Goal: Transaction & Acquisition: Purchase product/service

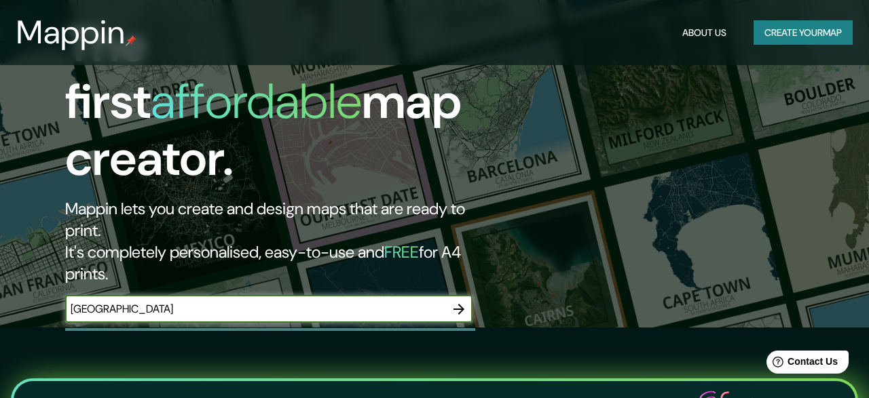
type input "[GEOGRAPHIC_DATA]"
click at [464, 304] on icon "button" at bounding box center [458, 309] width 11 height 11
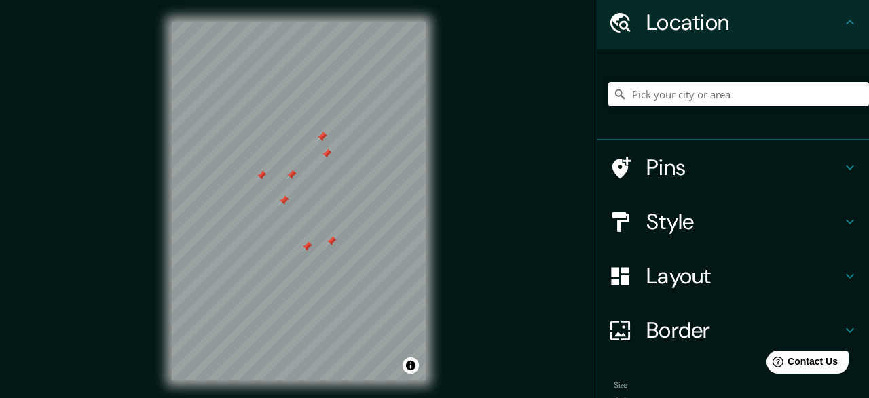
scroll to position [71, 0]
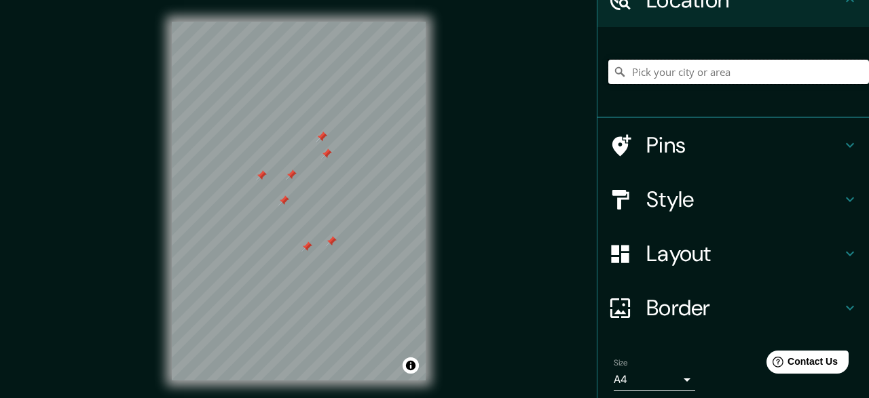
click at [722, 69] on input "Pick your city or area" at bounding box center [738, 72] width 261 height 24
click at [662, 306] on h4 "Border" at bounding box center [743, 308] width 195 height 27
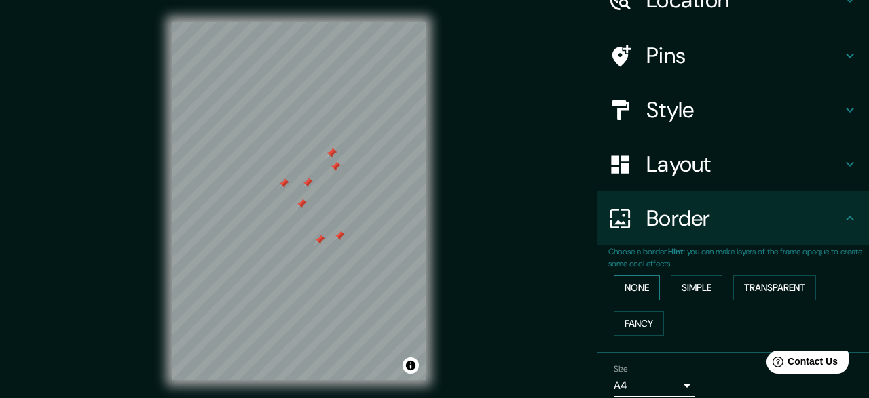
click at [641, 294] on button "None" at bounding box center [637, 288] width 46 height 25
click at [700, 289] on button "Simple" at bounding box center [697, 288] width 52 height 25
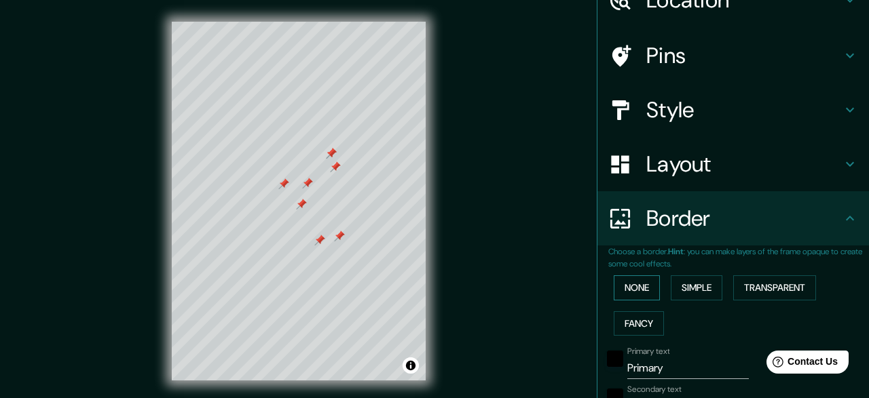
click at [650, 288] on button "None" at bounding box center [637, 288] width 46 height 25
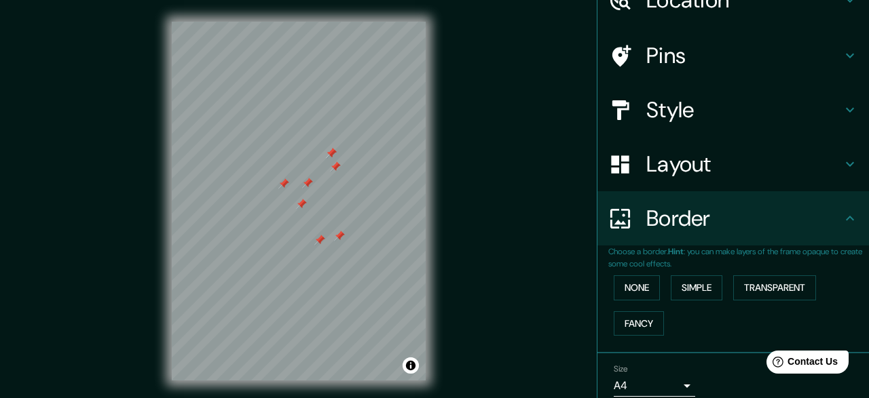
click at [671, 177] on h4 "Layout" at bounding box center [743, 164] width 195 height 27
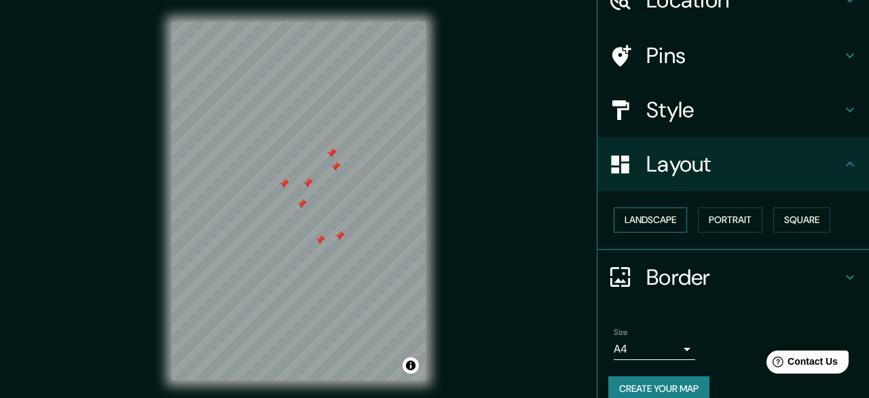
click at [655, 222] on button "Landscape" at bounding box center [650, 220] width 73 height 25
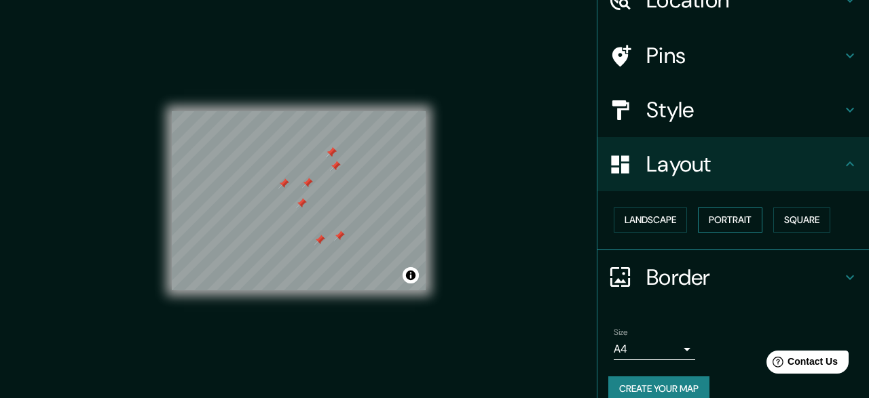
click at [721, 219] on button "Portrait" at bounding box center [730, 220] width 64 height 25
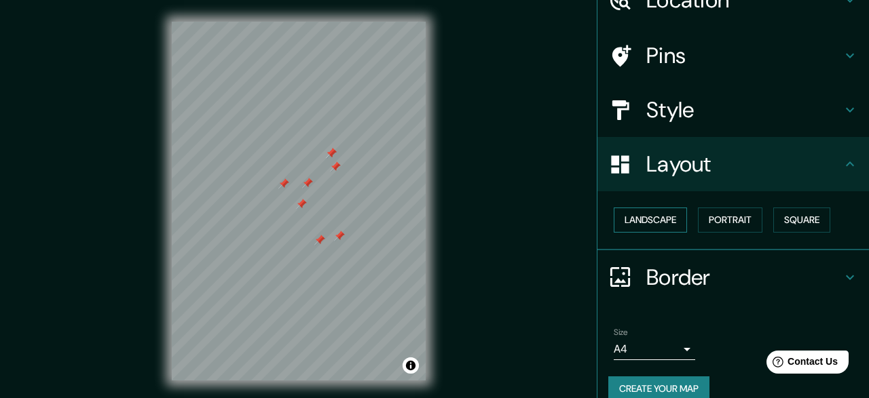
click at [673, 215] on button "Landscape" at bounding box center [650, 220] width 73 height 25
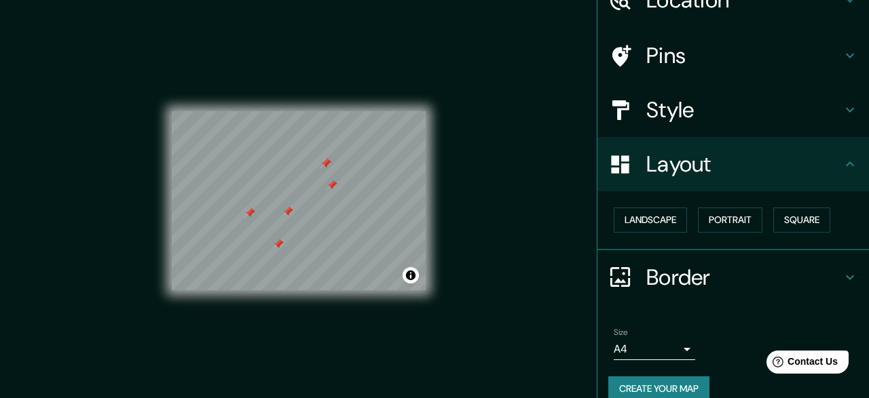
click at [666, 69] on h4 "Pins" at bounding box center [743, 55] width 195 height 27
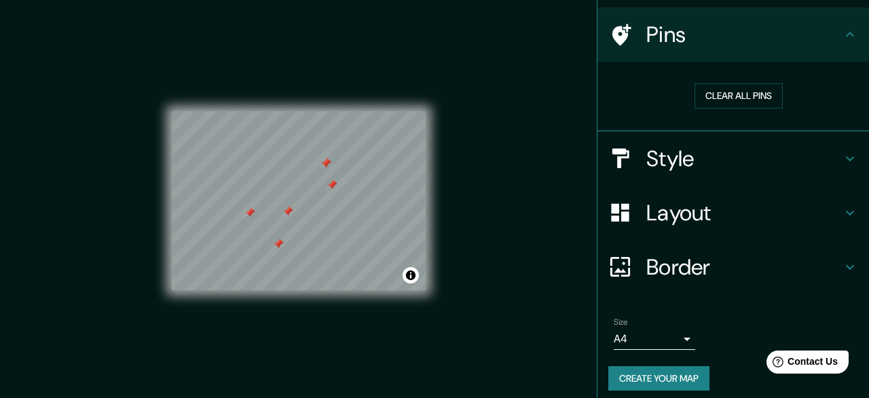
scroll to position [100, 0]
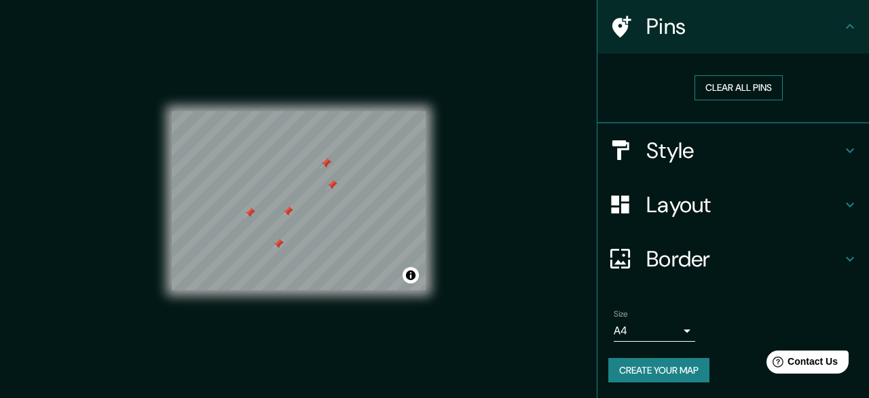
click at [728, 81] on button "Clear all pins" at bounding box center [738, 87] width 88 height 25
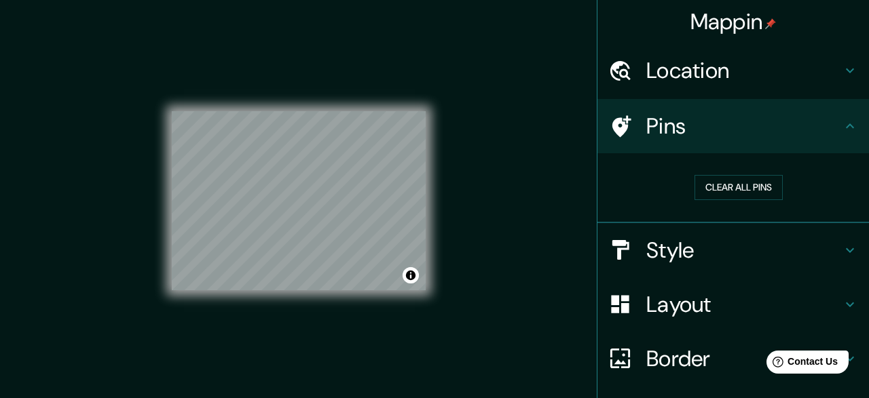
click at [766, 73] on h4 "Location" at bounding box center [743, 70] width 195 height 27
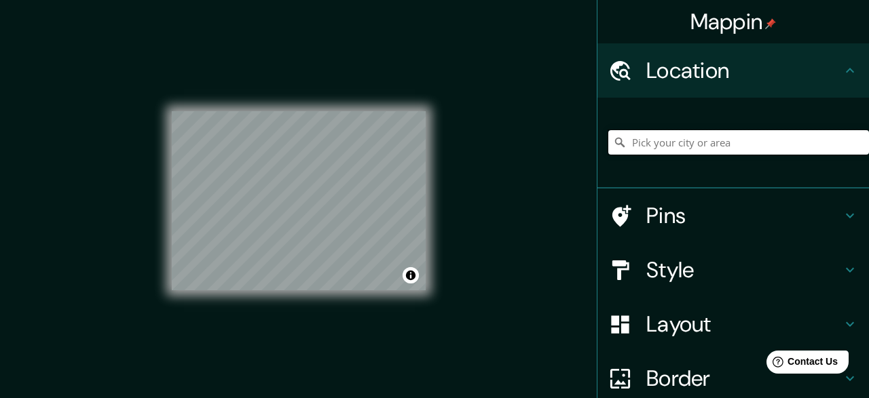
click at [726, 149] on input "Pick your city or area" at bounding box center [738, 142] width 261 height 24
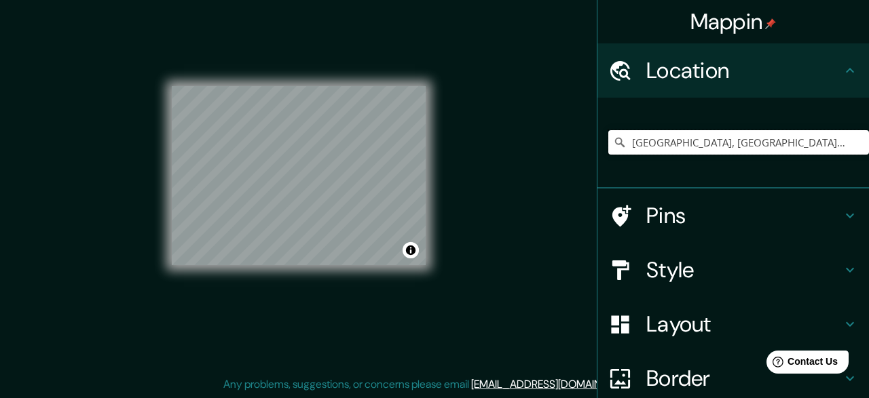
type input "[GEOGRAPHIC_DATA], [GEOGRAPHIC_DATA], [GEOGRAPHIC_DATA]"
click at [712, 256] on div "Style" at bounding box center [732, 270] width 271 height 54
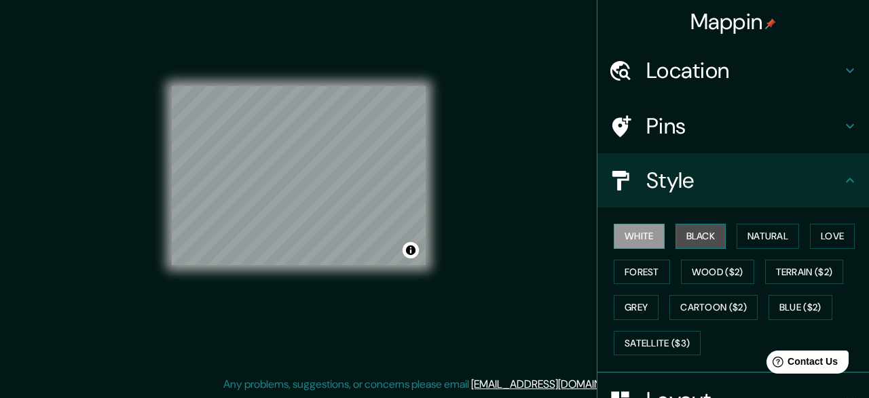
click at [704, 242] on button "Black" at bounding box center [700, 236] width 51 height 25
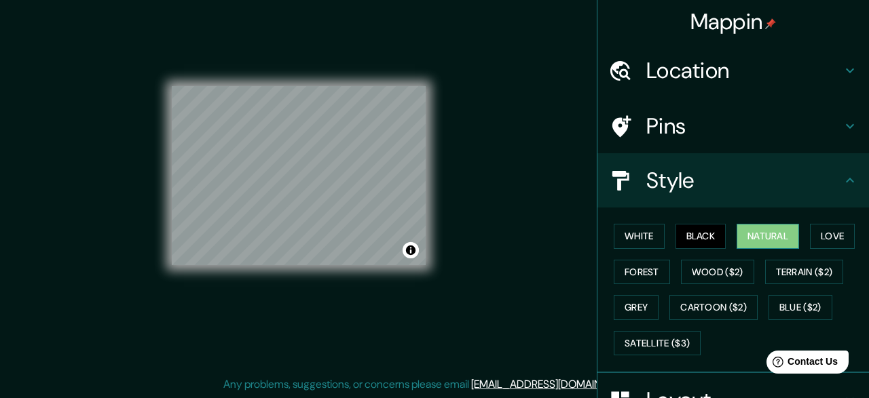
click at [755, 244] on button "Natural" at bounding box center [767, 236] width 62 height 25
click at [819, 240] on button "Love" at bounding box center [832, 236] width 45 height 25
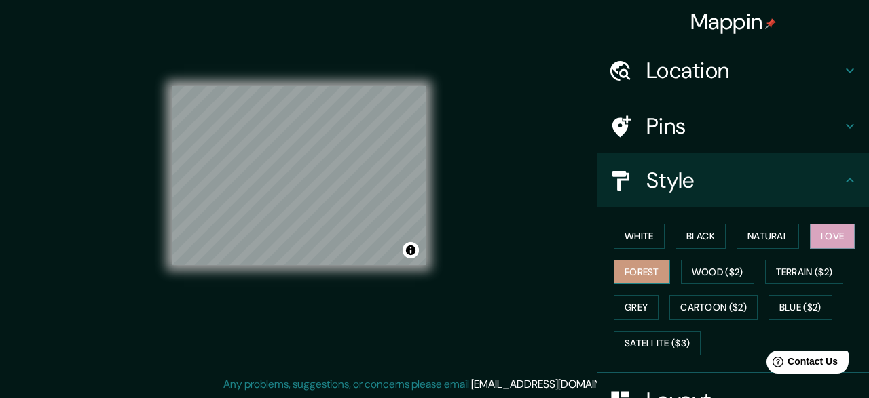
click at [662, 271] on button "Forest" at bounding box center [642, 272] width 56 height 25
click at [696, 270] on button "Wood ($2)" at bounding box center [717, 272] width 73 height 25
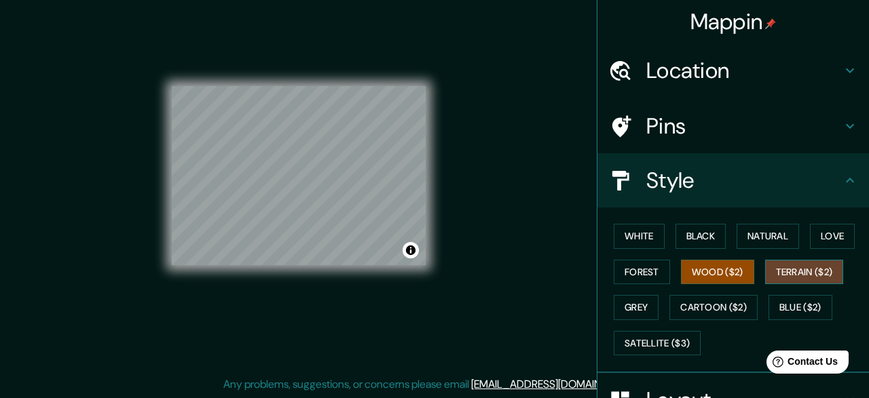
click at [797, 271] on button "Terrain ($2)" at bounding box center [804, 272] width 79 height 25
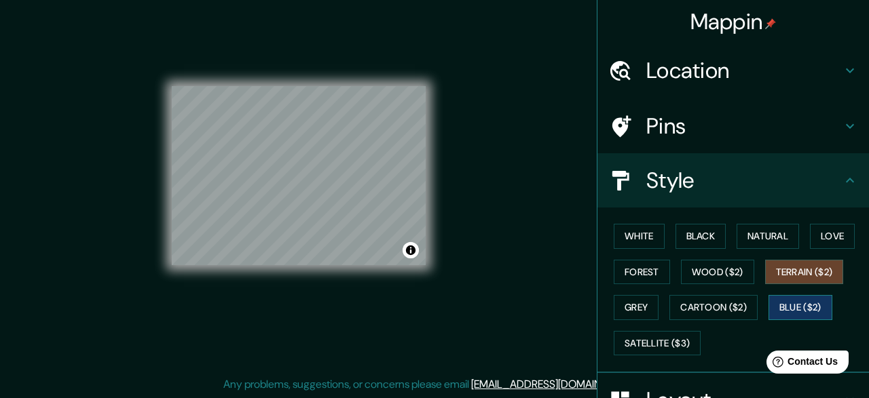
click at [789, 300] on button "Blue ($2)" at bounding box center [800, 307] width 64 height 25
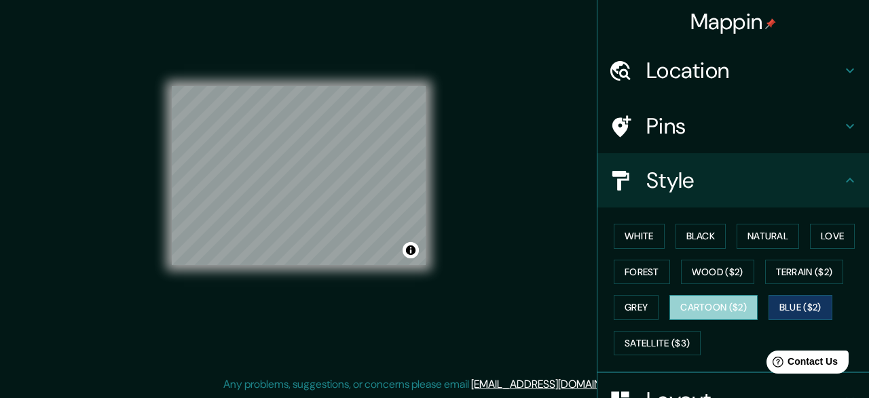
drag, startPoint x: 721, startPoint y: 301, endPoint x: 681, endPoint y: 324, distance: 46.2
click at [720, 301] on button "Cartoon ($2)" at bounding box center [713, 307] width 88 height 25
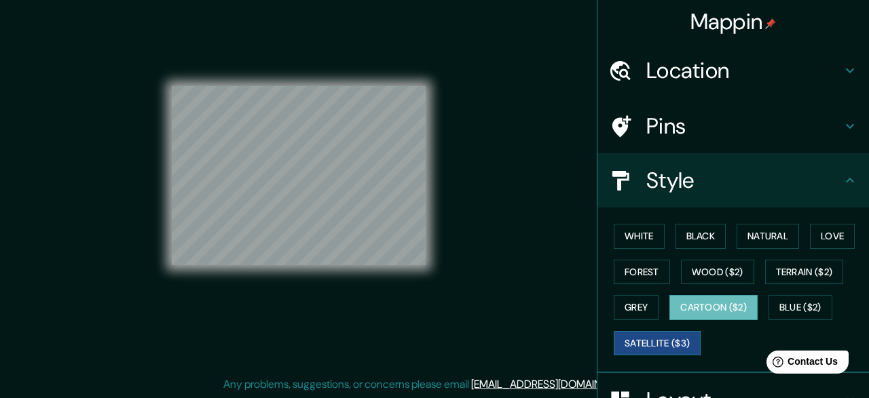
click at [659, 335] on button "Satellite ($3)" at bounding box center [657, 343] width 87 height 25
click at [500, 236] on div "Mappin Location [GEOGRAPHIC_DATA], [GEOGRAPHIC_DATA], [GEOGRAPHIC_DATA] [GEOGRA…" at bounding box center [434, 187] width 869 height 424
click at [633, 250] on div "White Black Natural Love Forest Wood ($2) Terrain ($2) Grey Cartoon ($2) Blue (…" at bounding box center [738, 290] width 261 height 143
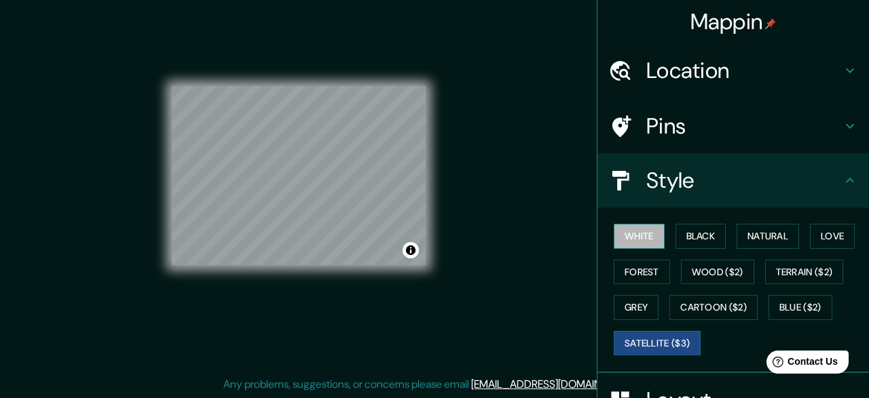
click at [654, 241] on button "White" at bounding box center [639, 236] width 51 height 25
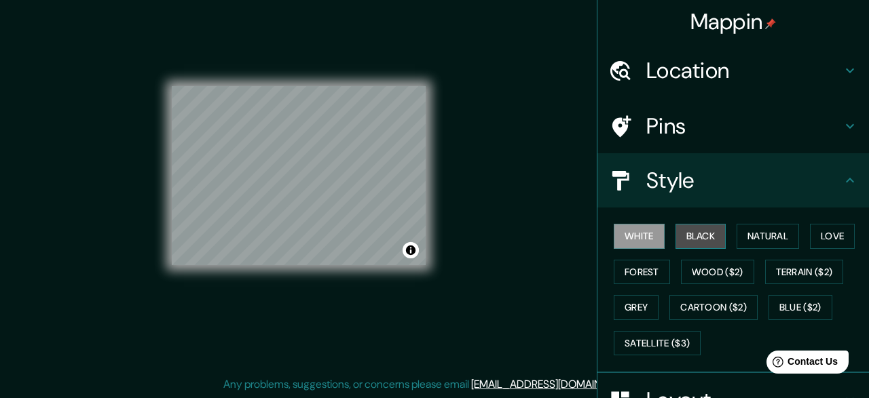
click at [699, 244] on button "Black" at bounding box center [700, 236] width 51 height 25
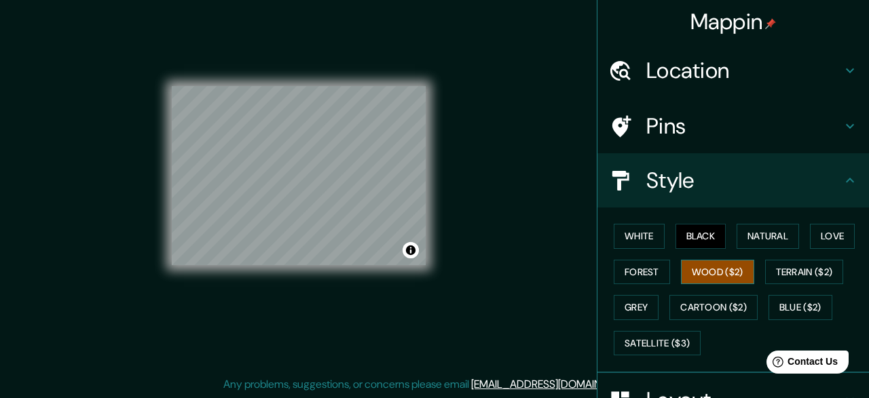
click at [726, 275] on button "Wood ($2)" at bounding box center [717, 272] width 73 height 25
click at [674, 271] on div "White Black Natural Love Forest Wood ($2) Terrain ($2) Grey Cartoon ($2) Blue (…" at bounding box center [738, 290] width 261 height 143
click at [660, 274] on button "Forest" at bounding box center [642, 272] width 56 height 25
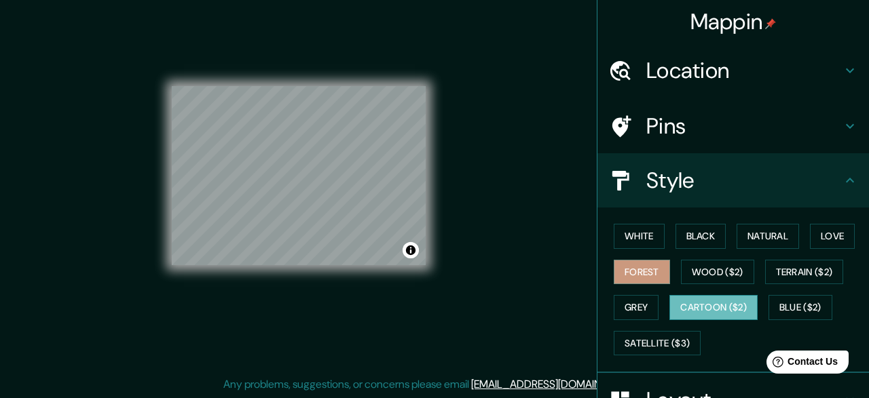
click at [714, 299] on button "Cartoon ($2)" at bounding box center [713, 307] width 88 height 25
click at [816, 303] on button "Blue ($2)" at bounding box center [800, 307] width 64 height 25
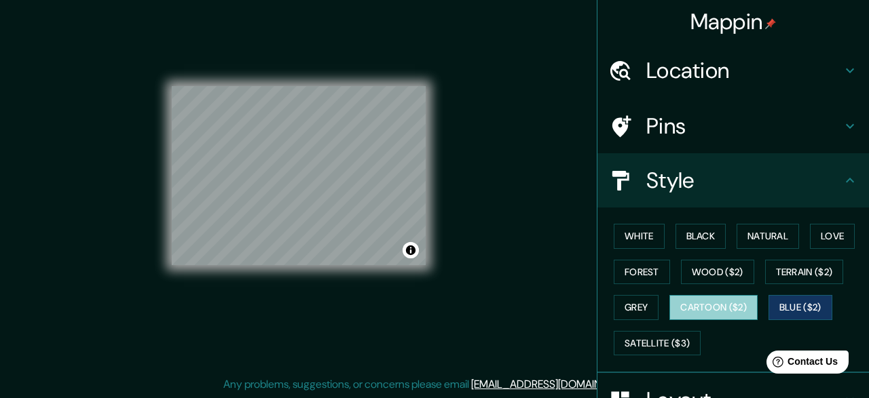
click at [741, 312] on button "Cartoon ($2)" at bounding box center [713, 307] width 88 height 25
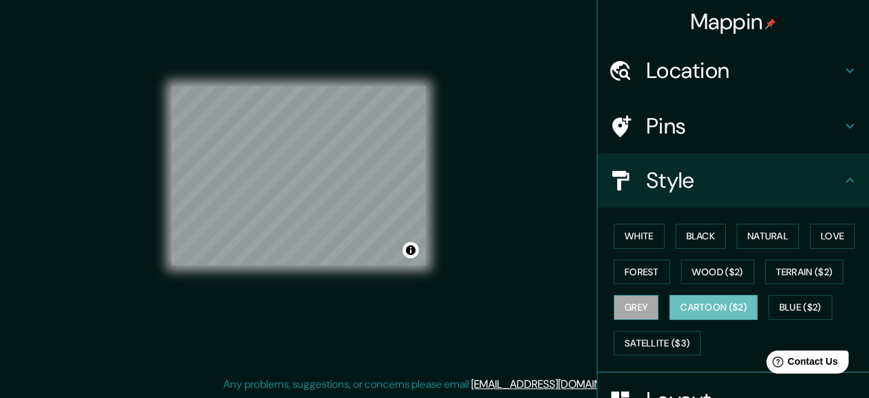
click at [658, 305] on button "Grey" at bounding box center [636, 307] width 45 height 25
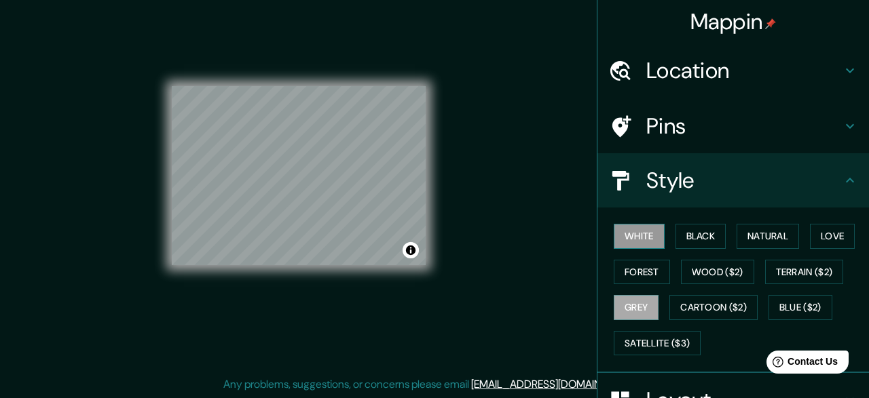
click at [646, 246] on button "White" at bounding box center [639, 236] width 51 height 25
click at [712, 233] on button "Black" at bounding box center [700, 236] width 51 height 25
click at [655, 229] on button "White" at bounding box center [639, 236] width 51 height 25
